Goal: Task Accomplishment & Management: Understand process/instructions

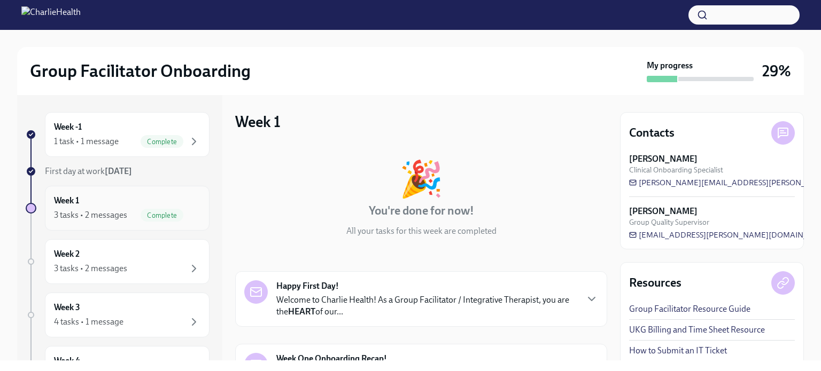
click at [124, 212] on div "3 tasks • 2 messages" at bounding box center [90, 215] width 73 height 12
click at [88, 275] on div "Week 2 3 tasks • 2 messages" at bounding box center [127, 261] width 165 height 45
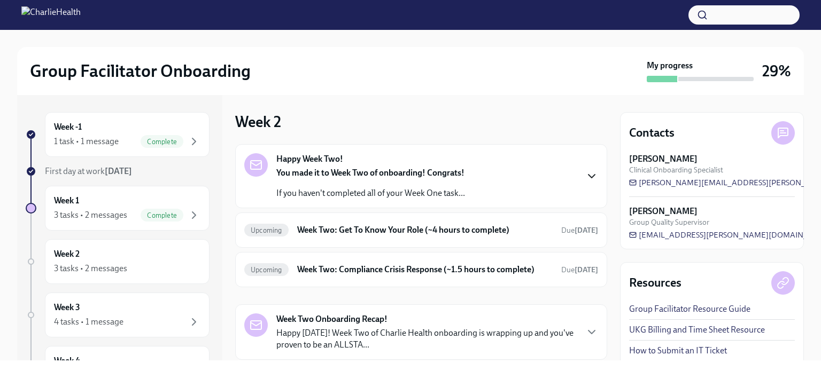
click at [585, 177] on icon "button" at bounding box center [591, 176] width 13 height 13
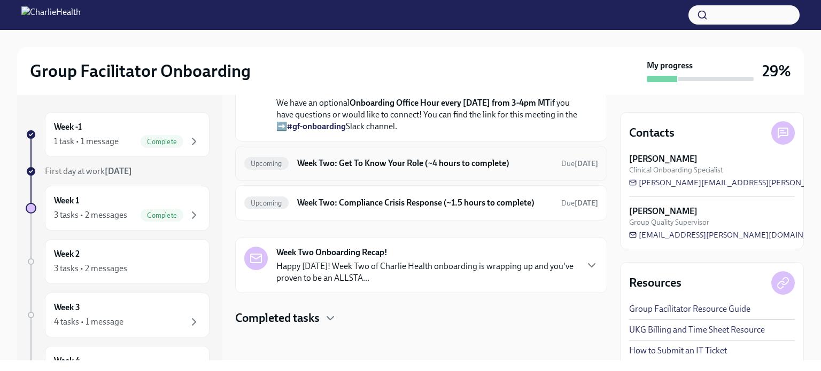
scroll to position [416, 0]
click at [468, 175] on div "Upcoming Week Two: Get To Know Your Role (~4 hours to complete) Due [DATE]" at bounding box center [421, 163] width 372 height 35
click at [422, 161] on h6 "Week Two: Get To Know Your Role (~4 hours to complete)" at bounding box center [424, 164] width 255 height 12
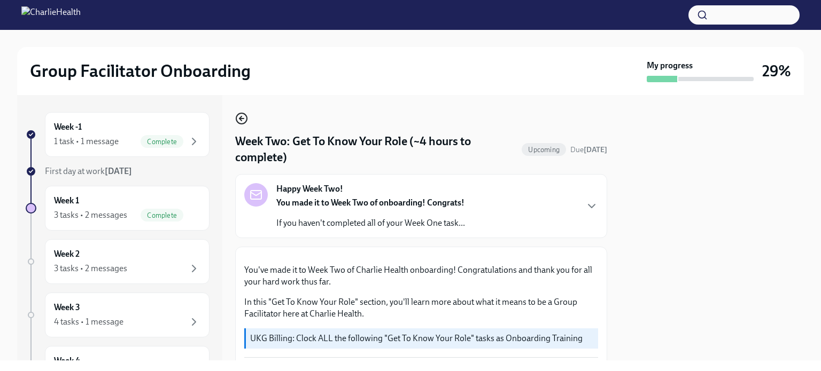
click at [239, 121] on icon "button" at bounding box center [241, 118] width 13 height 13
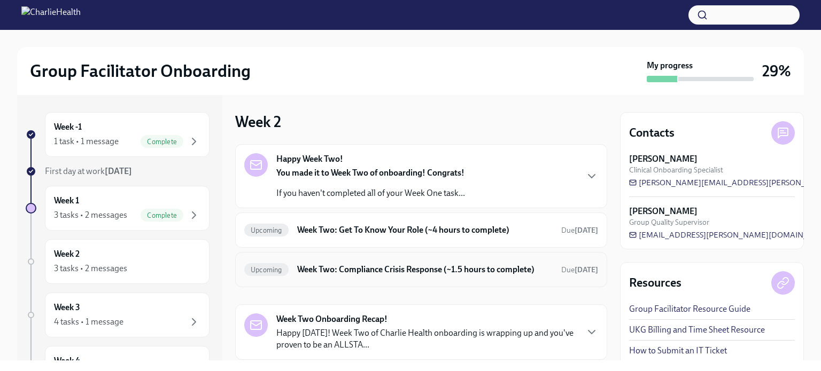
click at [361, 267] on h6 "Week Two: Compliance Crisis Response (~1.5 hours to complete)" at bounding box center [424, 270] width 255 height 12
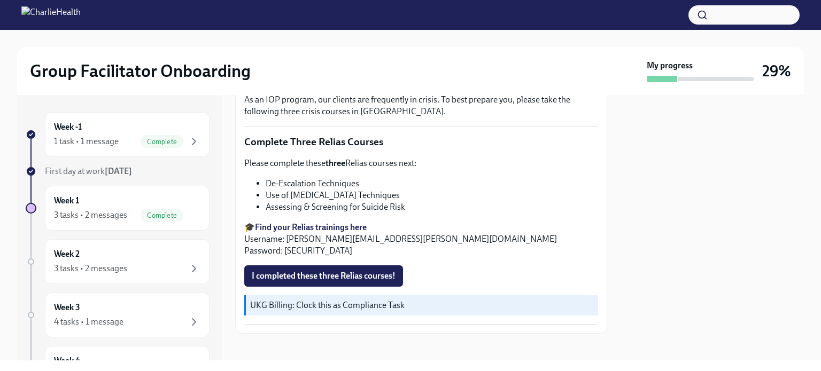
scroll to position [385, 0]
